Goal: Information Seeking & Learning: Find specific fact

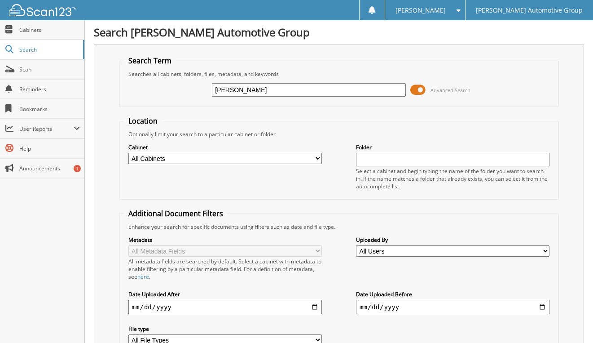
type input "[PERSON_NAME]"
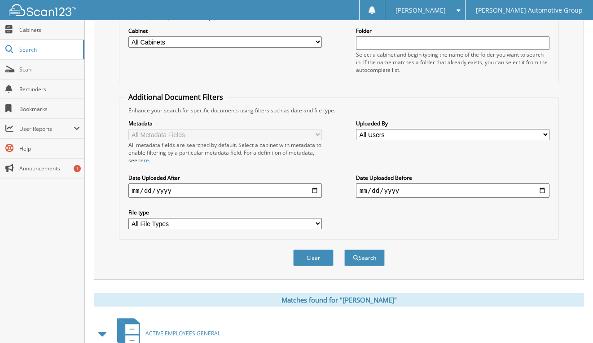
scroll to position [269, 0]
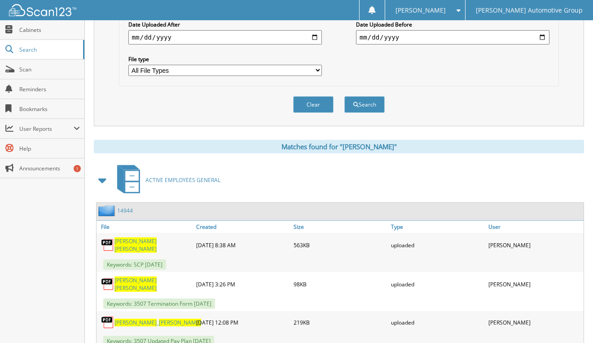
click at [126, 209] on link "14944" at bounding box center [125, 211] width 16 height 8
